Goal: Information Seeking & Learning: Learn about a topic

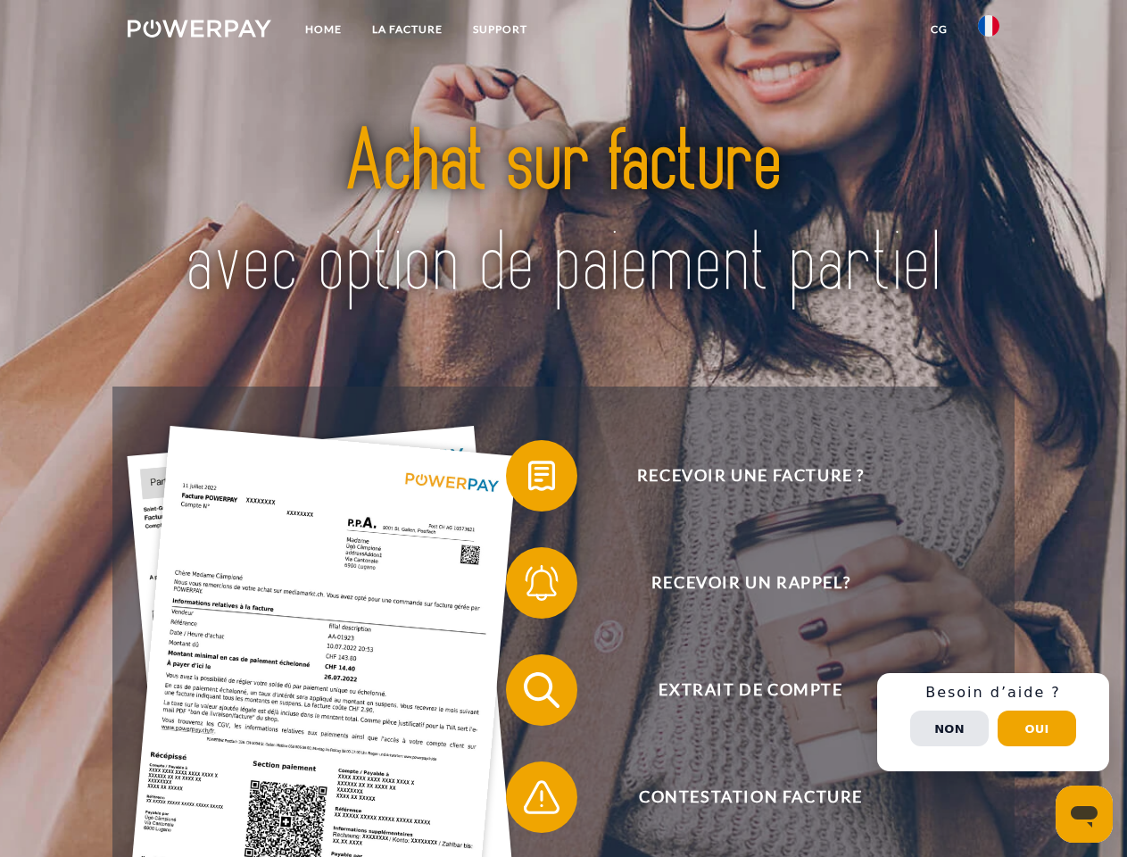
click at [199, 31] on img at bounding box center [200, 29] width 144 height 18
click at [989, 31] on img at bounding box center [988, 25] width 21 height 21
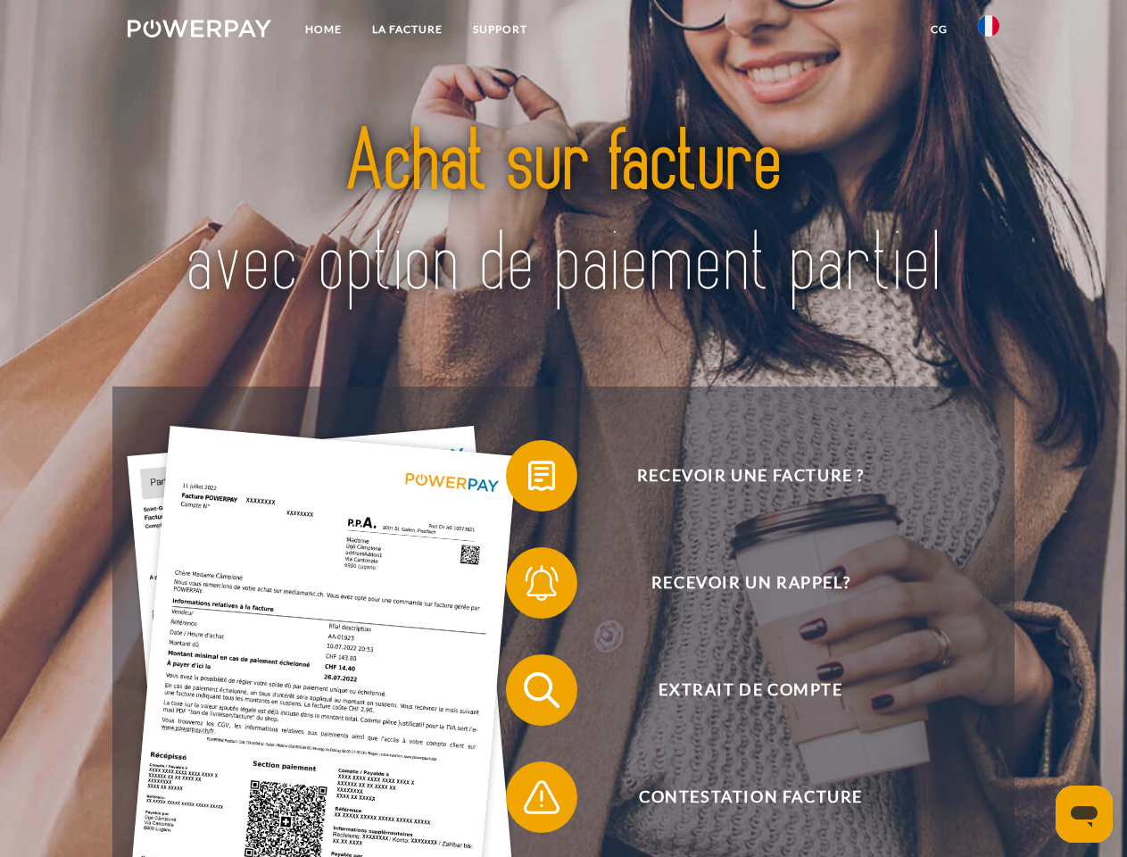
click at [939, 29] on link "CG" at bounding box center [939, 29] width 47 height 32
click at [528, 479] on span at bounding box center [514, 475] width 89 height 89
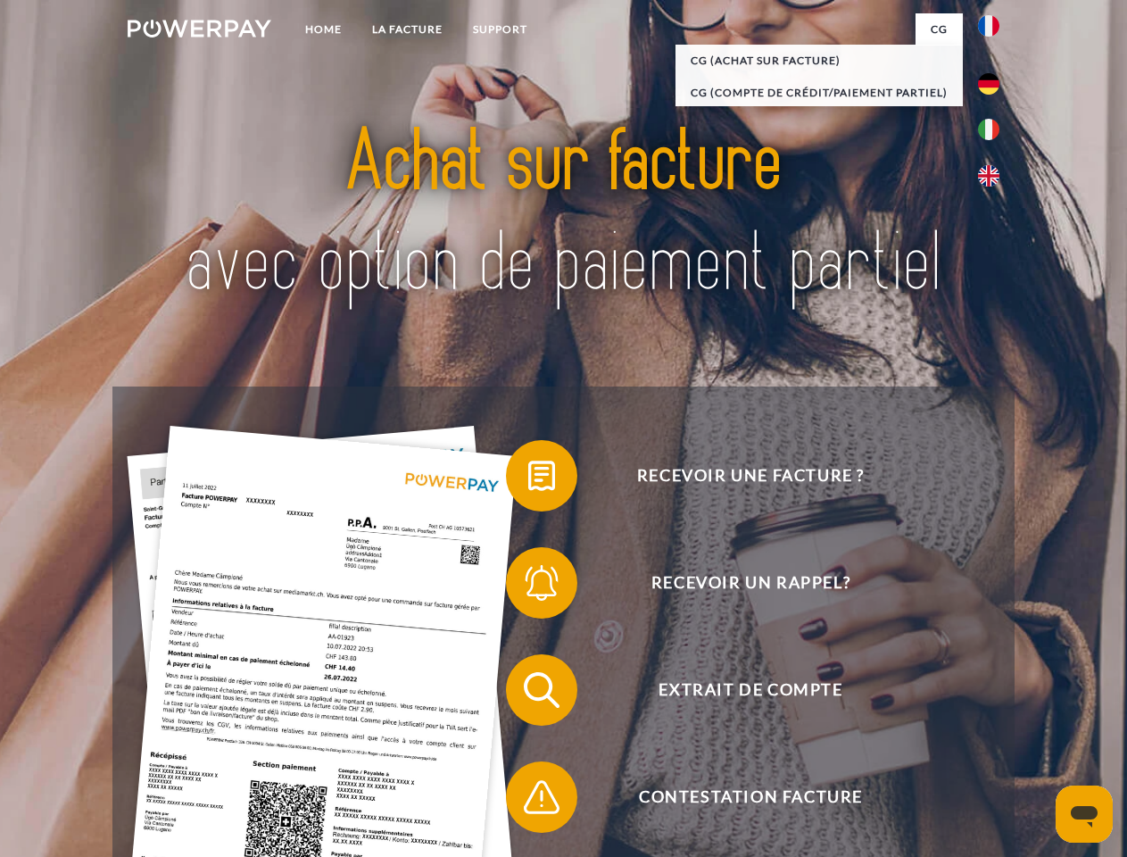
click at [528, 586] on span at bounding box center [514, 582] width 89 height 89
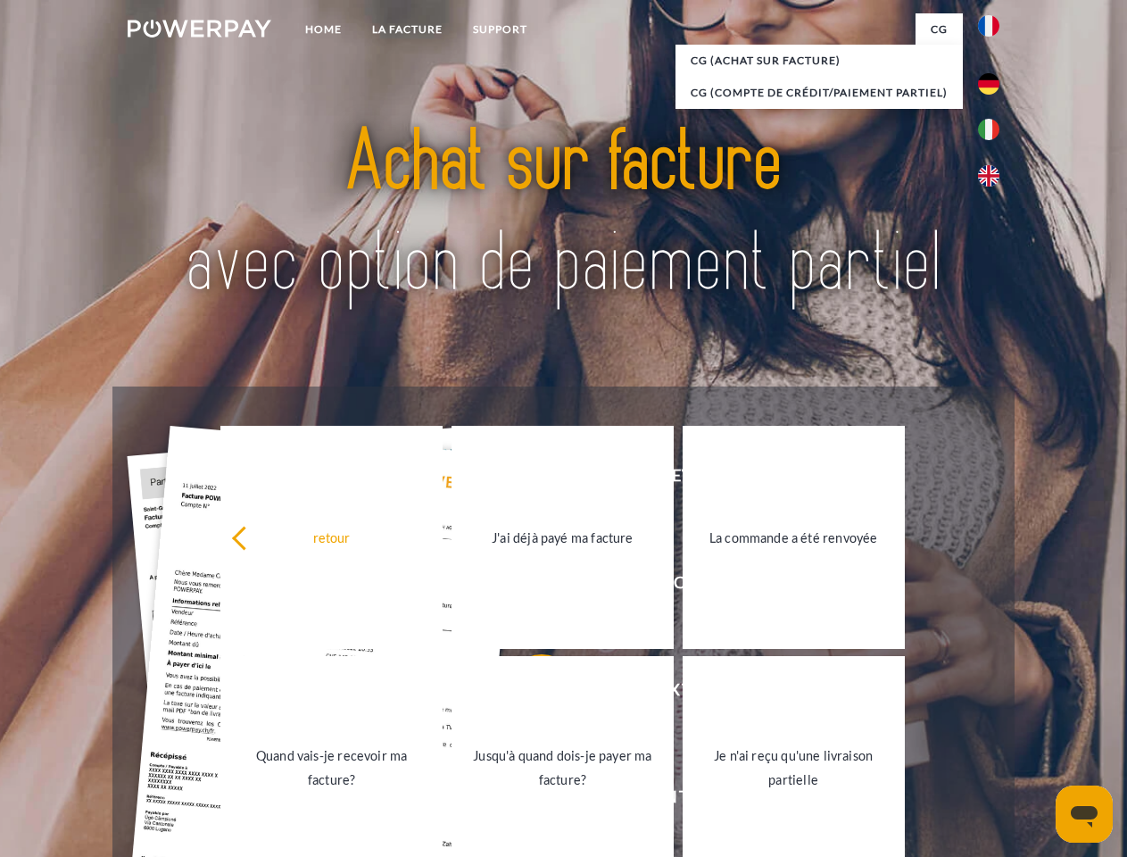
click at [528, 693] on link "Jusqu'à quand dois-je payer ma facture?" at bounding box center [563, 767] width 222 height 223
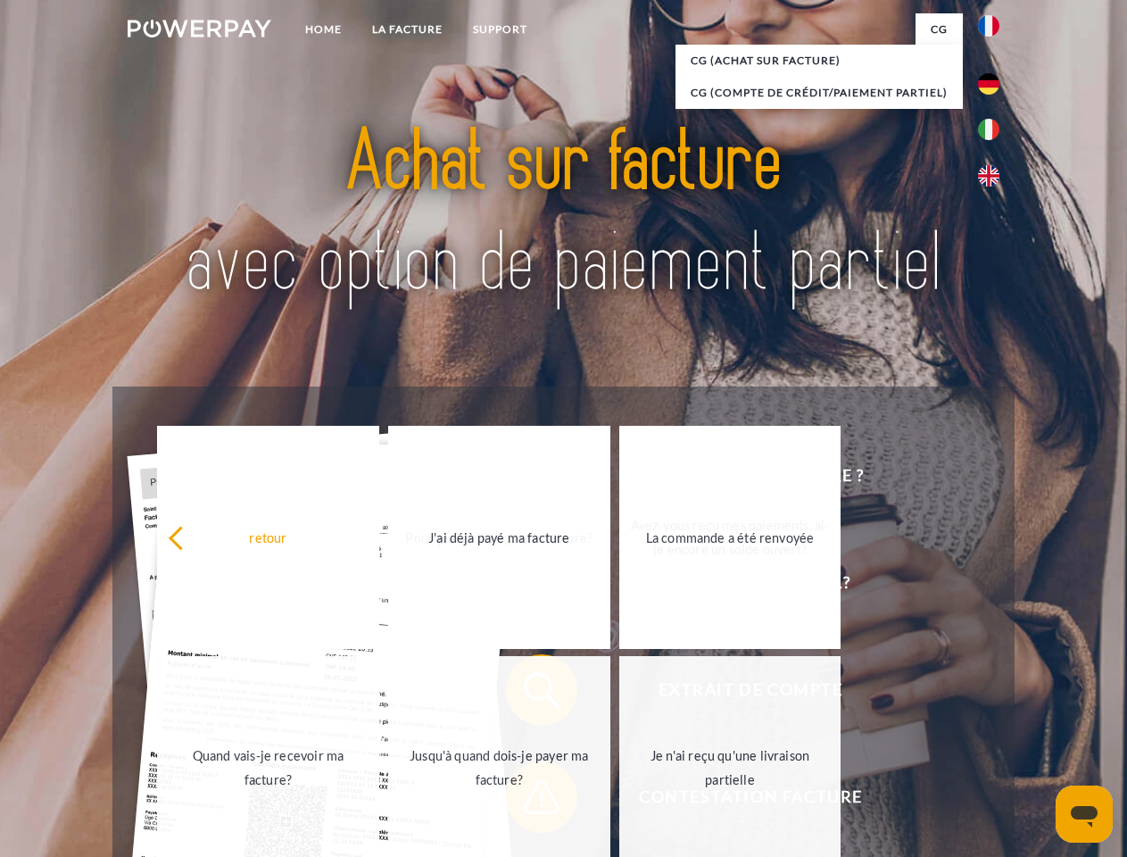
click at [528, 800] on span at bounding box center [514, 796] width 89 height 89
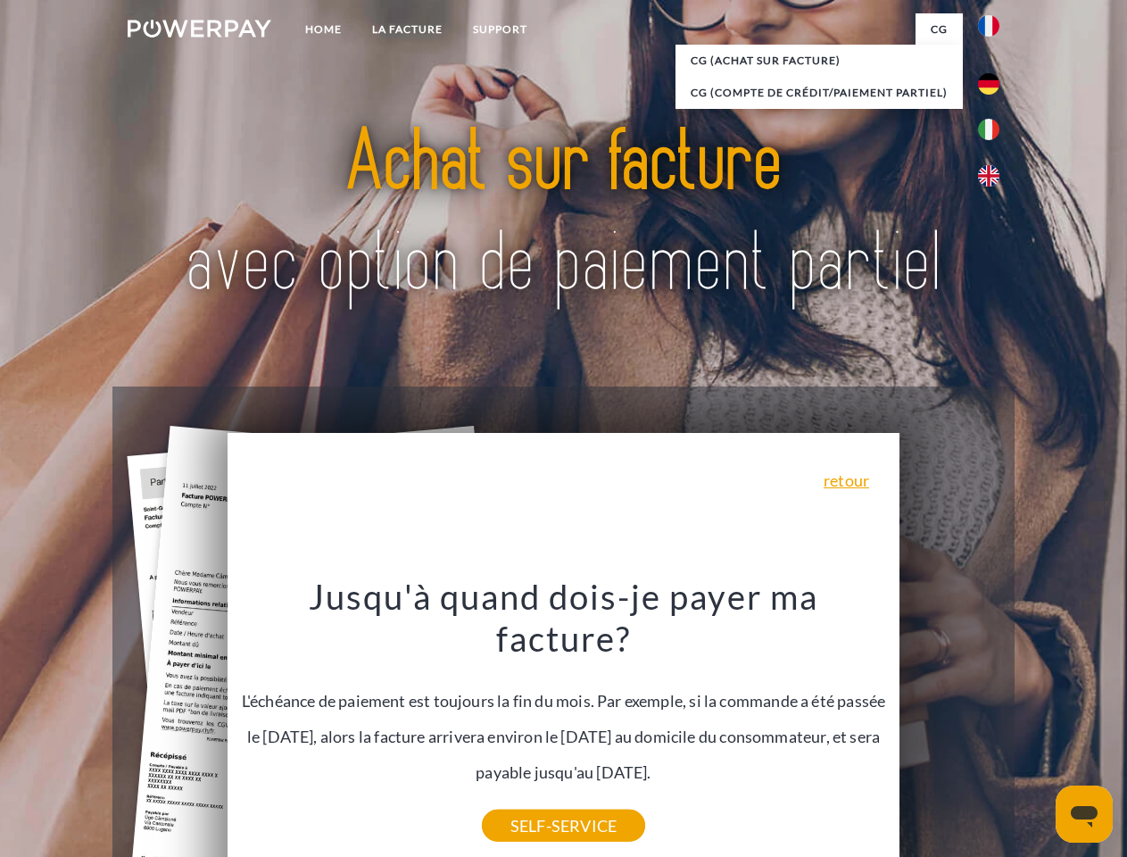
click at [993, 722] on div "Recevoir une facture ? Recevoir un rappel? Extrait de compte retour" at bounding box center [562, 743] width 901 height 714
click at [950, 726] on span "Extrait de compte" at bounding box center [750, 689] width 437 height 71
click at [1037, 728] on header "Home LA FACTURE Support" at bounding box center [563, 616] width 1127 height 1232
